Goal: Transaction & Acquisition: Purchase product/service

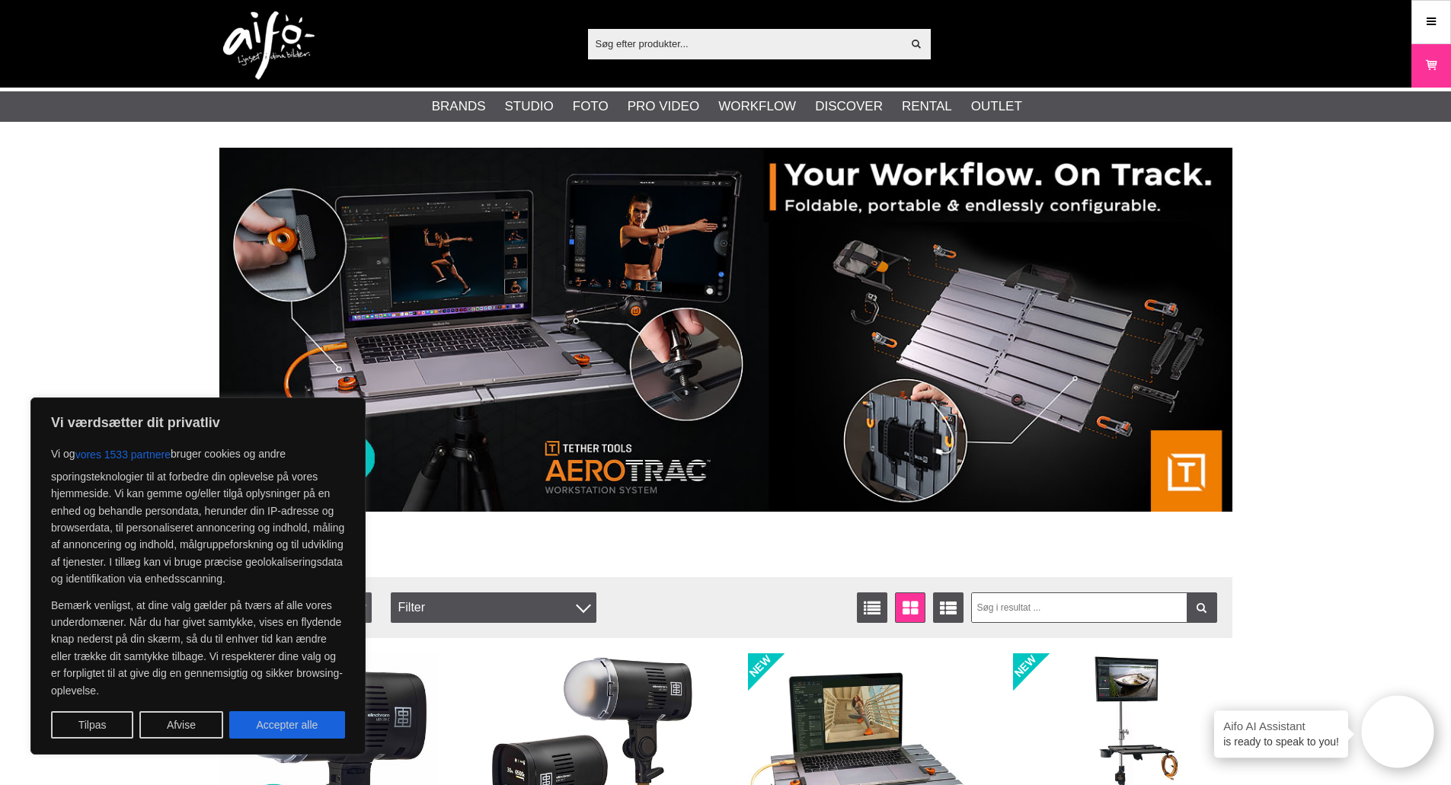
drag, startPoint x: 290, startPoint y: 726, endPoint x: 289, endPoint y: 717, distance: 9.9
click at [289, 726] on button "Accepter alle" at bounding box center [287, 724] width 116 height 27
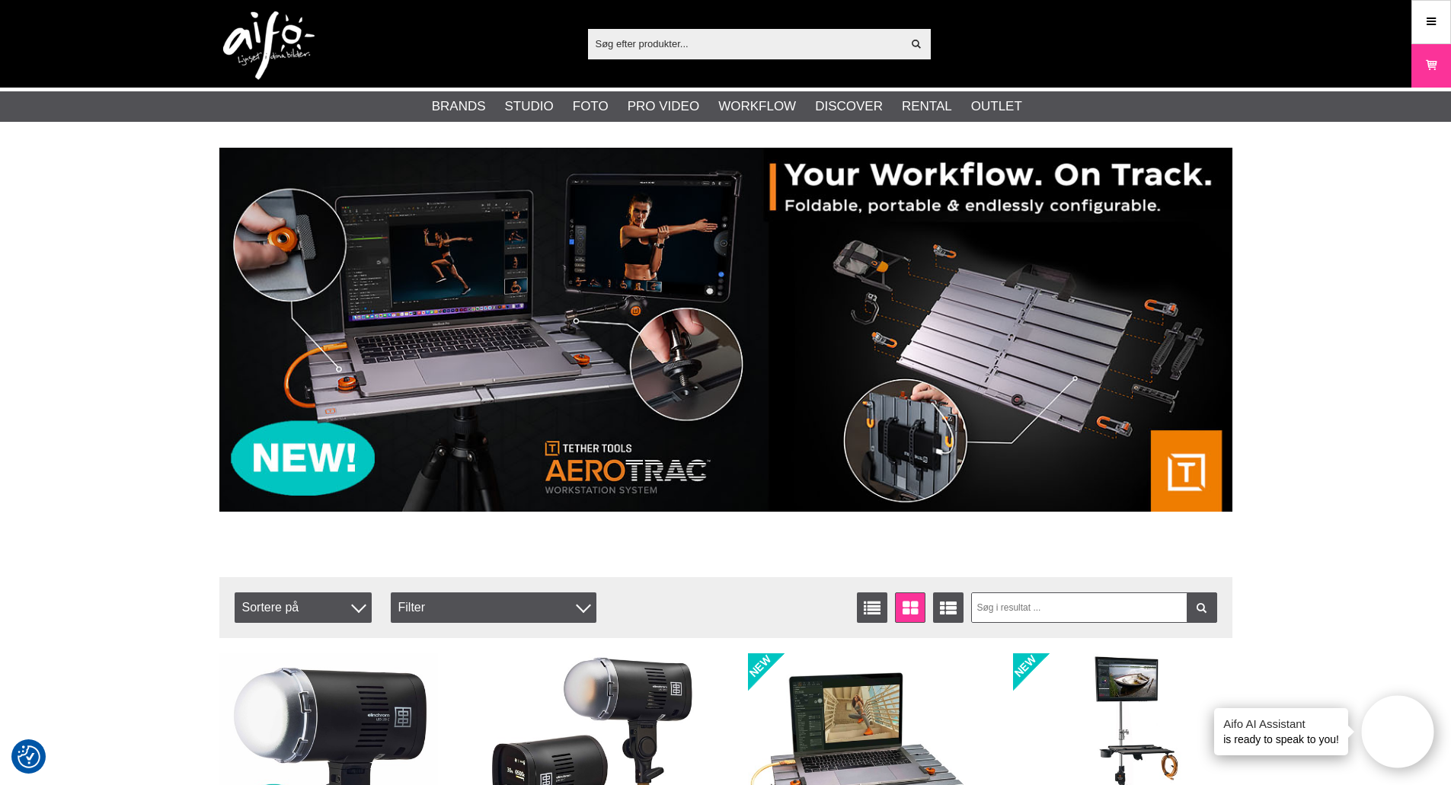
checkbox input "true"
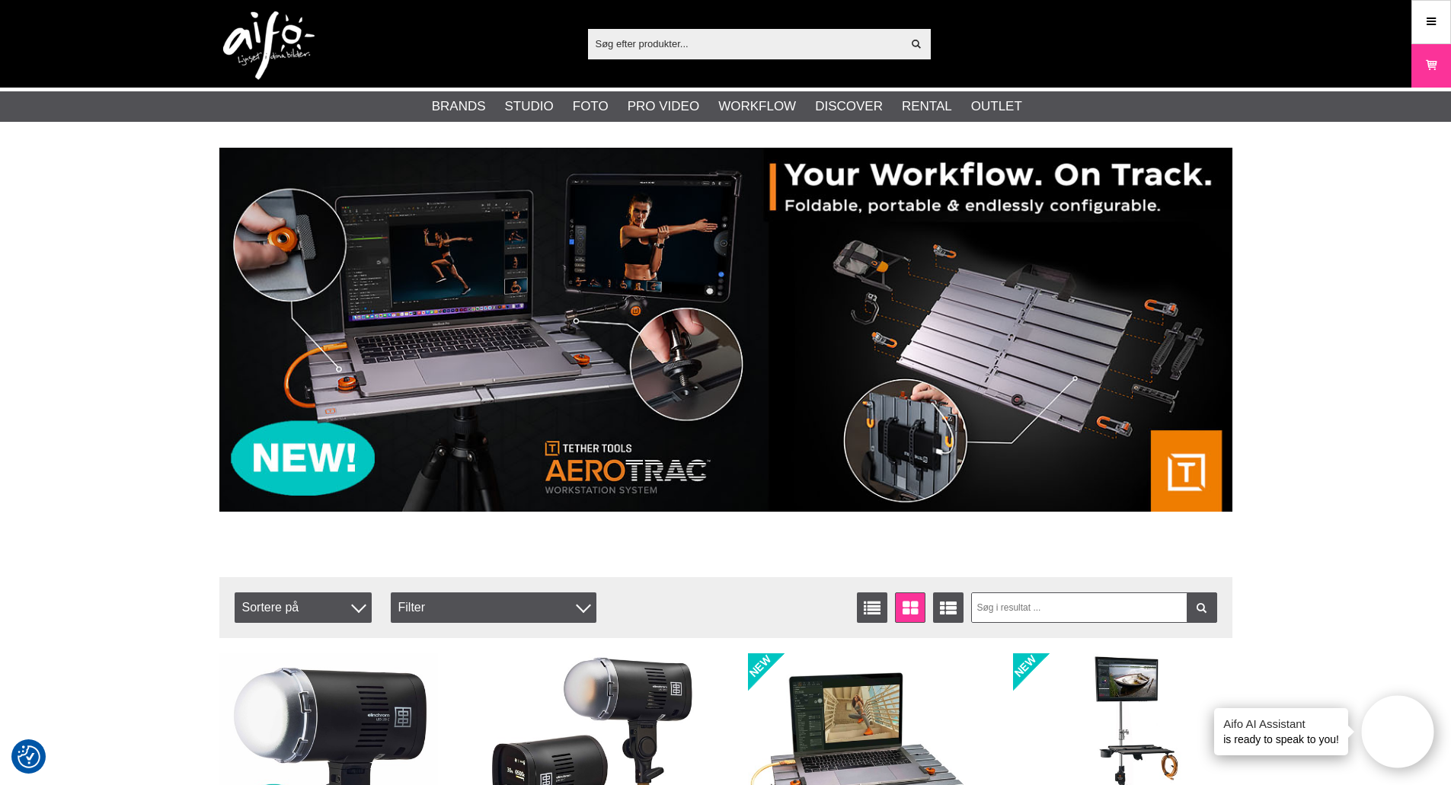
click at [730, 52] on input "text" at bounding box center [745, 43] width 314 height 23
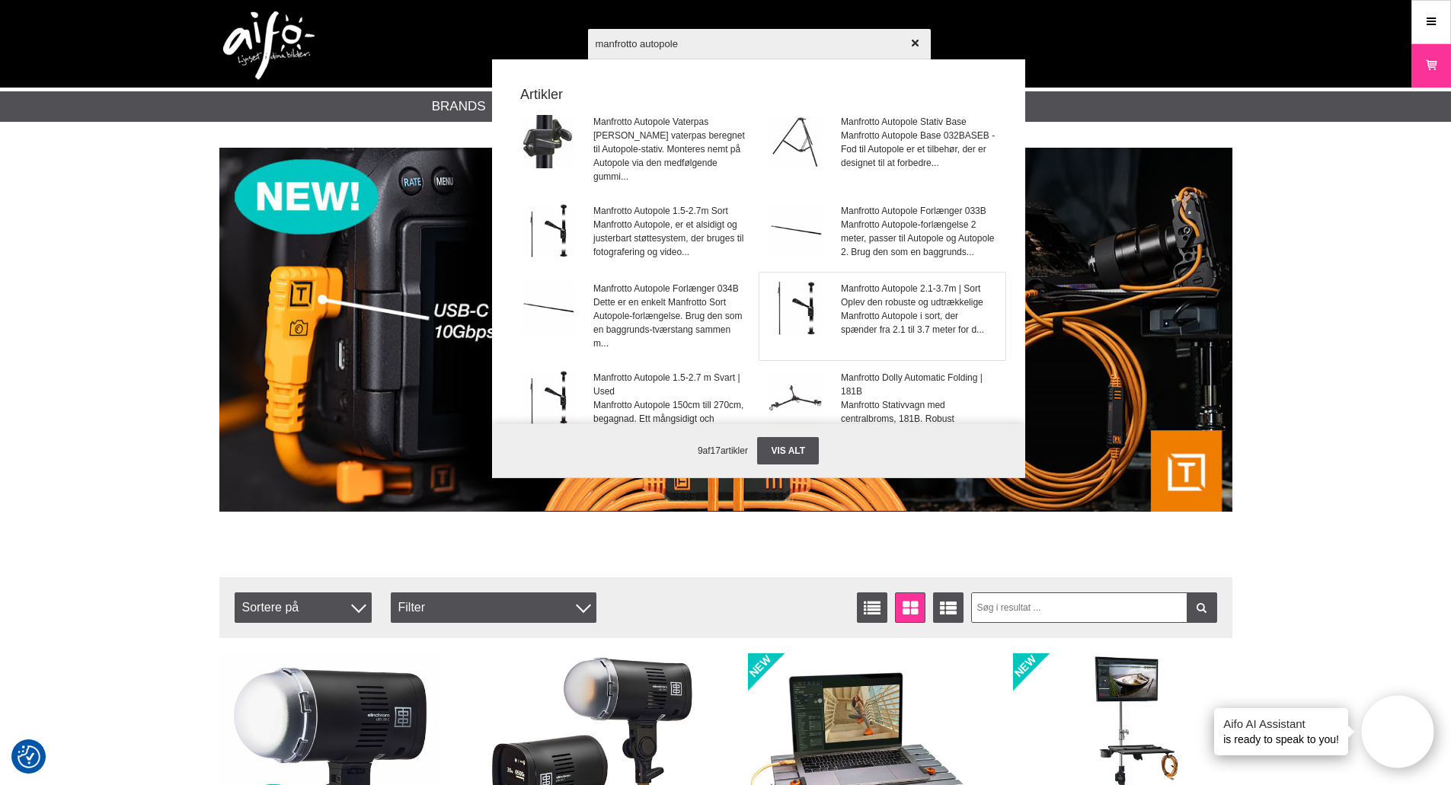
type input "manfrotto autopole"
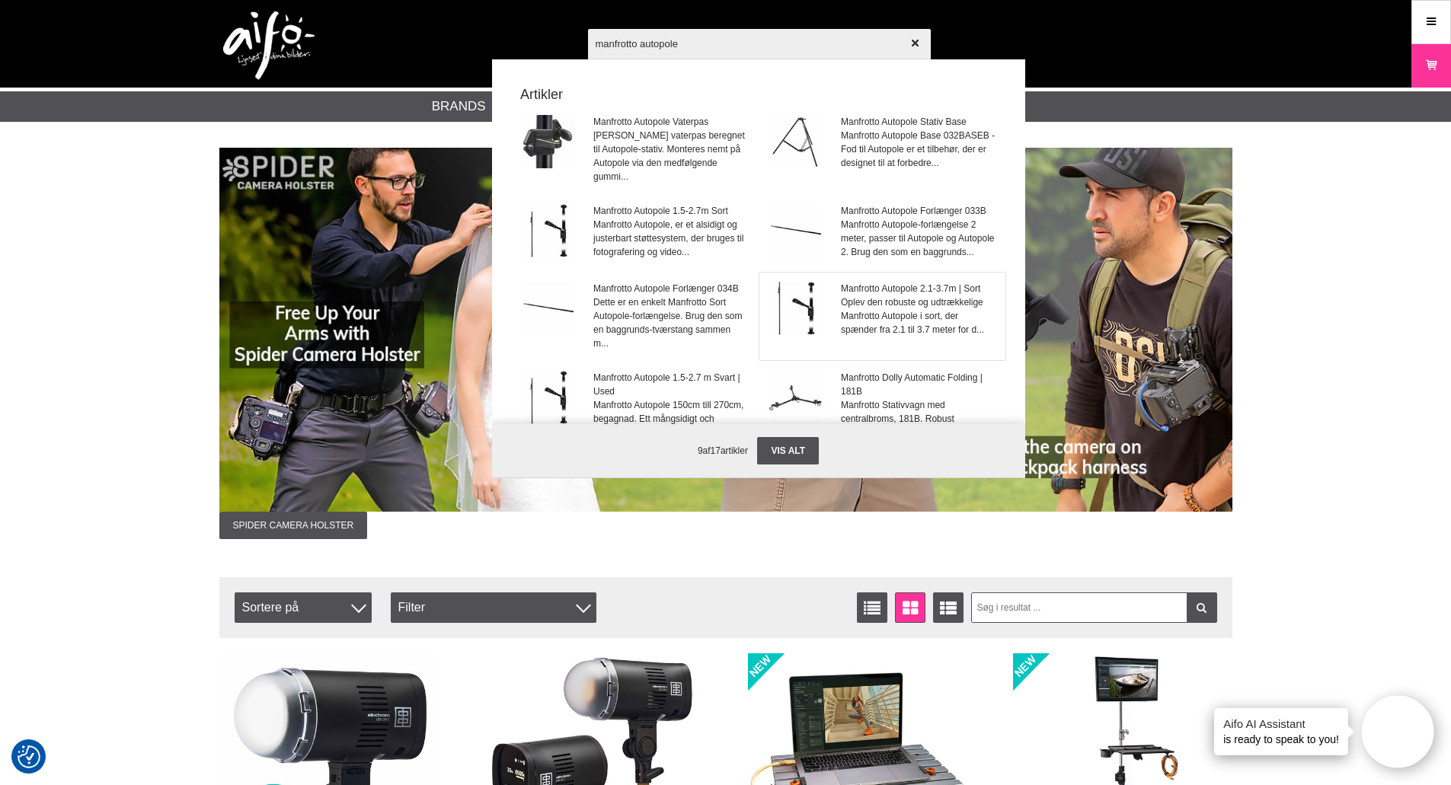
click at [886, 317] on span "Oplev den robuste og udtrækkelige Manfrotto Autopole i sort, der spænder fra 2.…" at bounding box center [918, 315] width 155 height 41
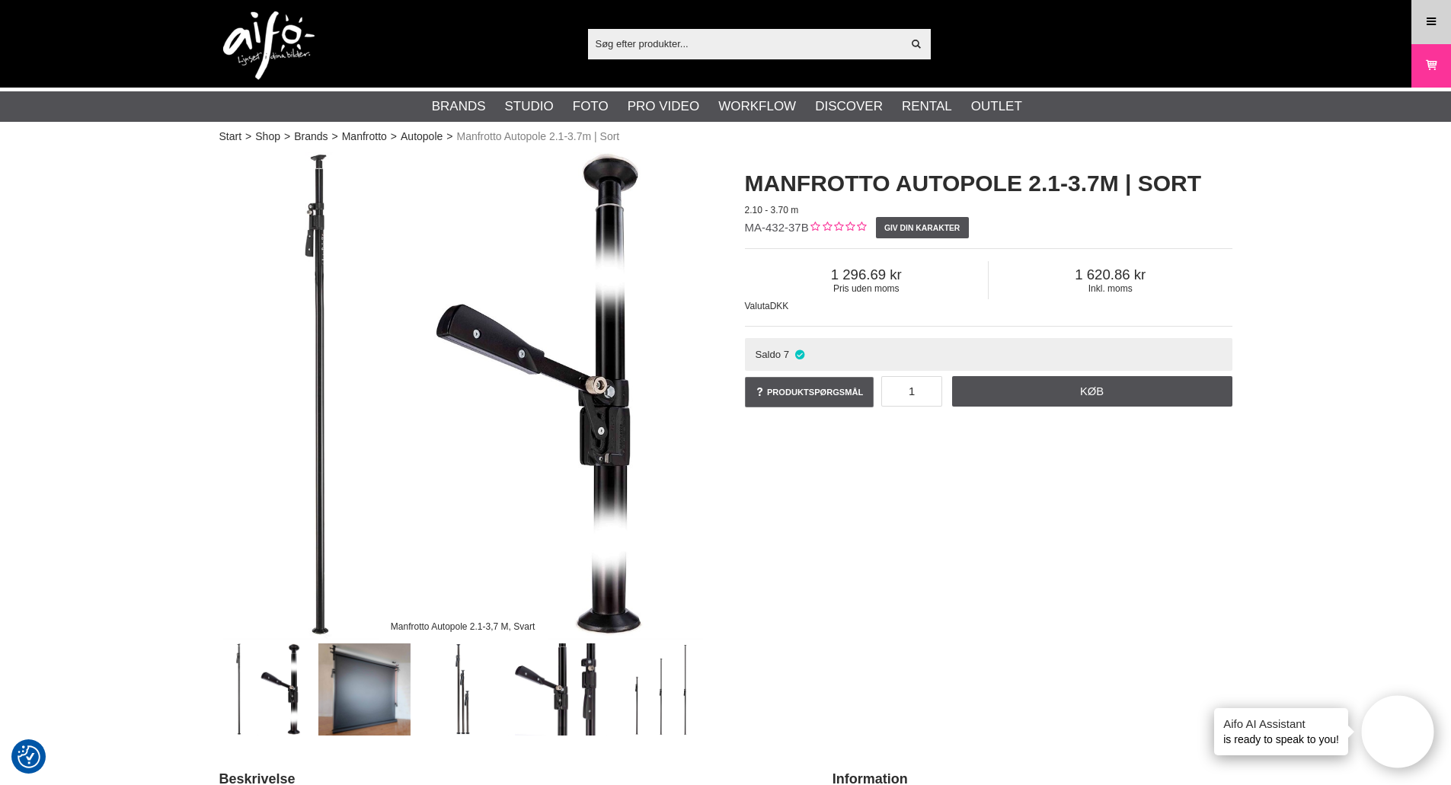
click at [1431, 22] on icon at bounding box center [1431, 22] width 14 height 17
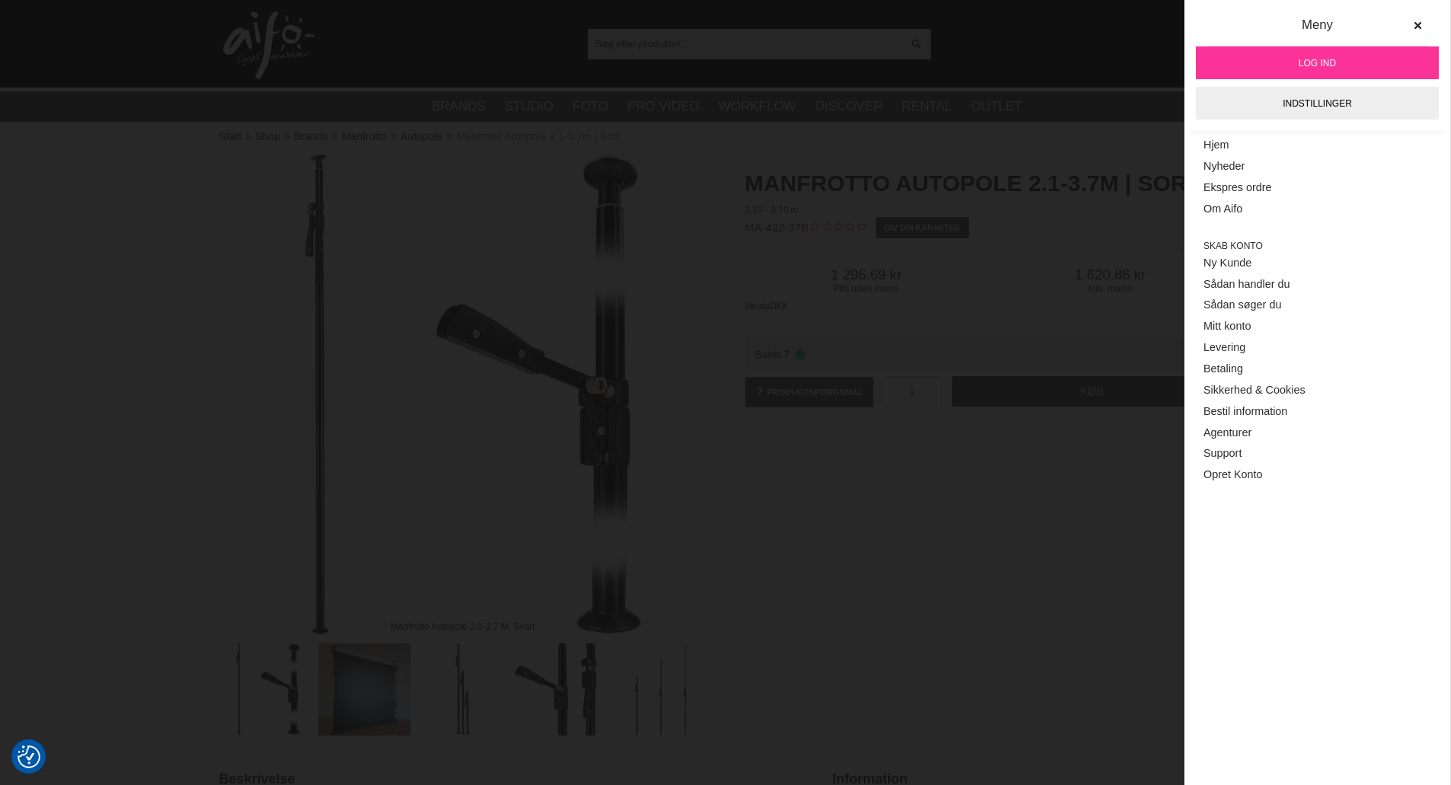
click at [1317, 61] on span "Log ind" at bounding box center [1316, 63] width 37 height 14
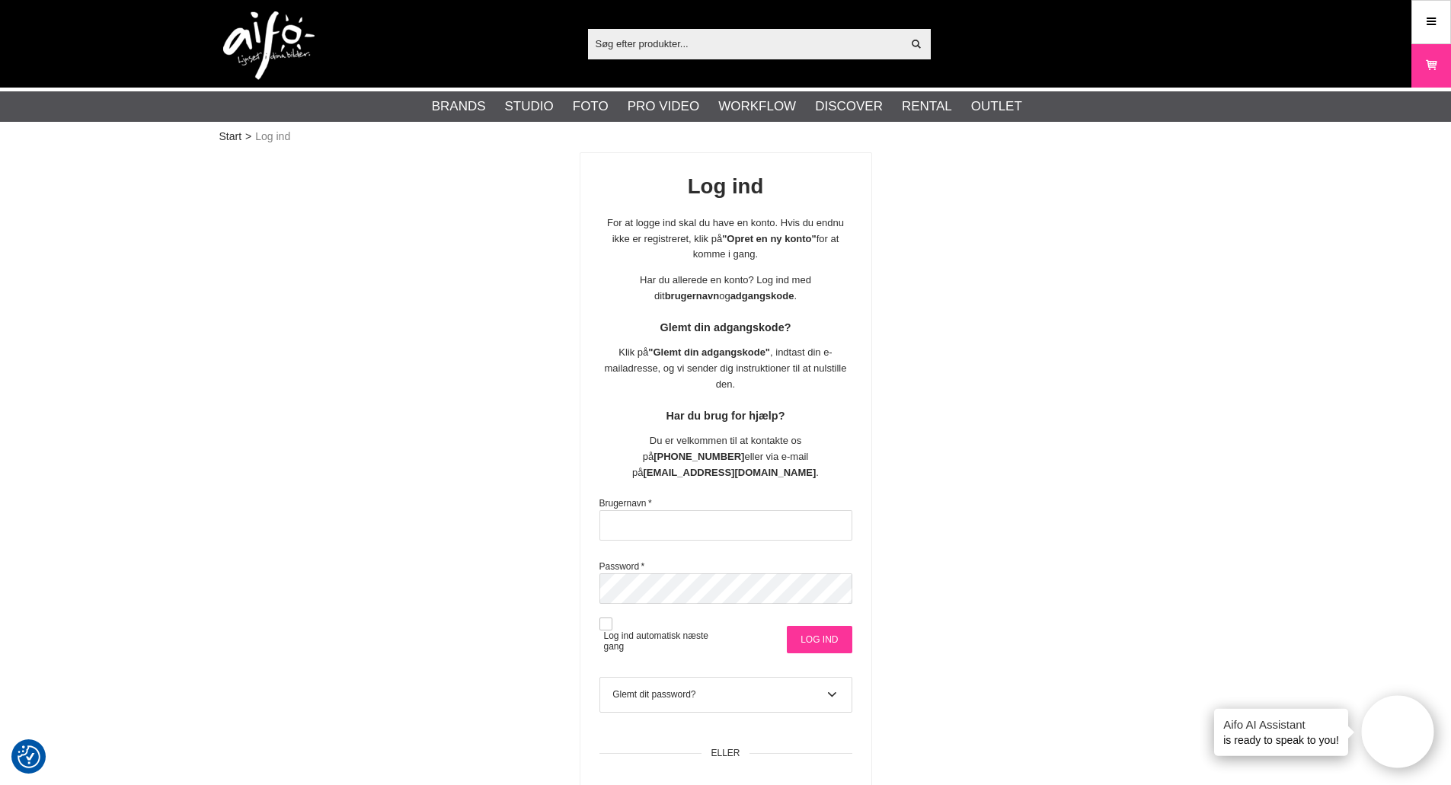
type input "SvHenrik"
click at [833, 626] on input "Log ind" at bounding box center [819, 639] width 65 height 27
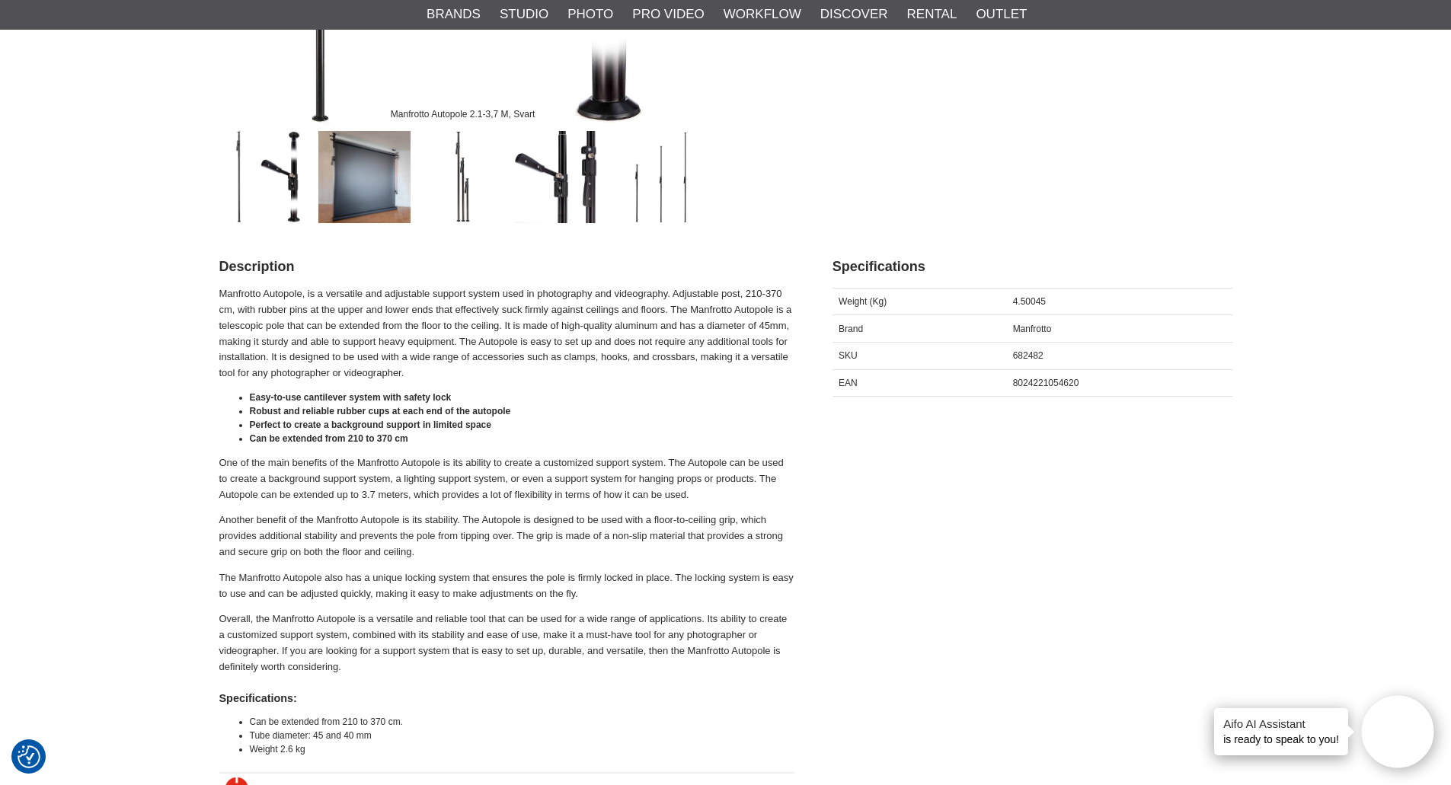
scroll to position [533, 0]
